Goal: Find specific page/section: Find specific page/section

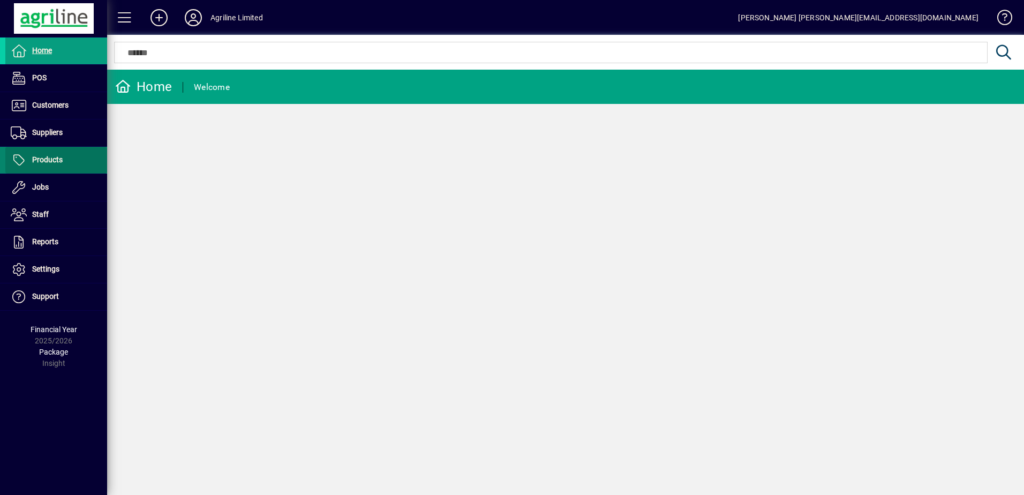
click at [41, 158] on span "Products" at bounding box center [47, 159] width 31 height 9
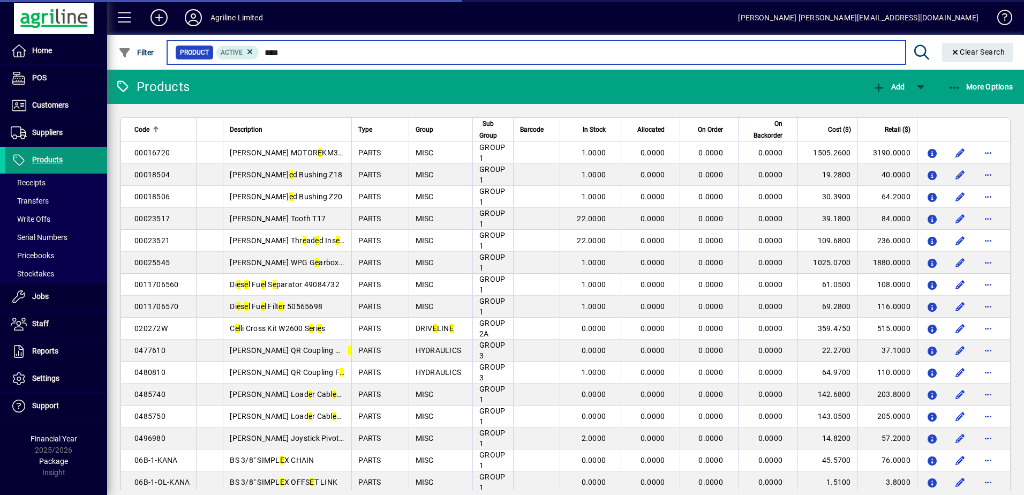
type input "*****"
